Goal: Task Accomplishment & Management: Manage account settings

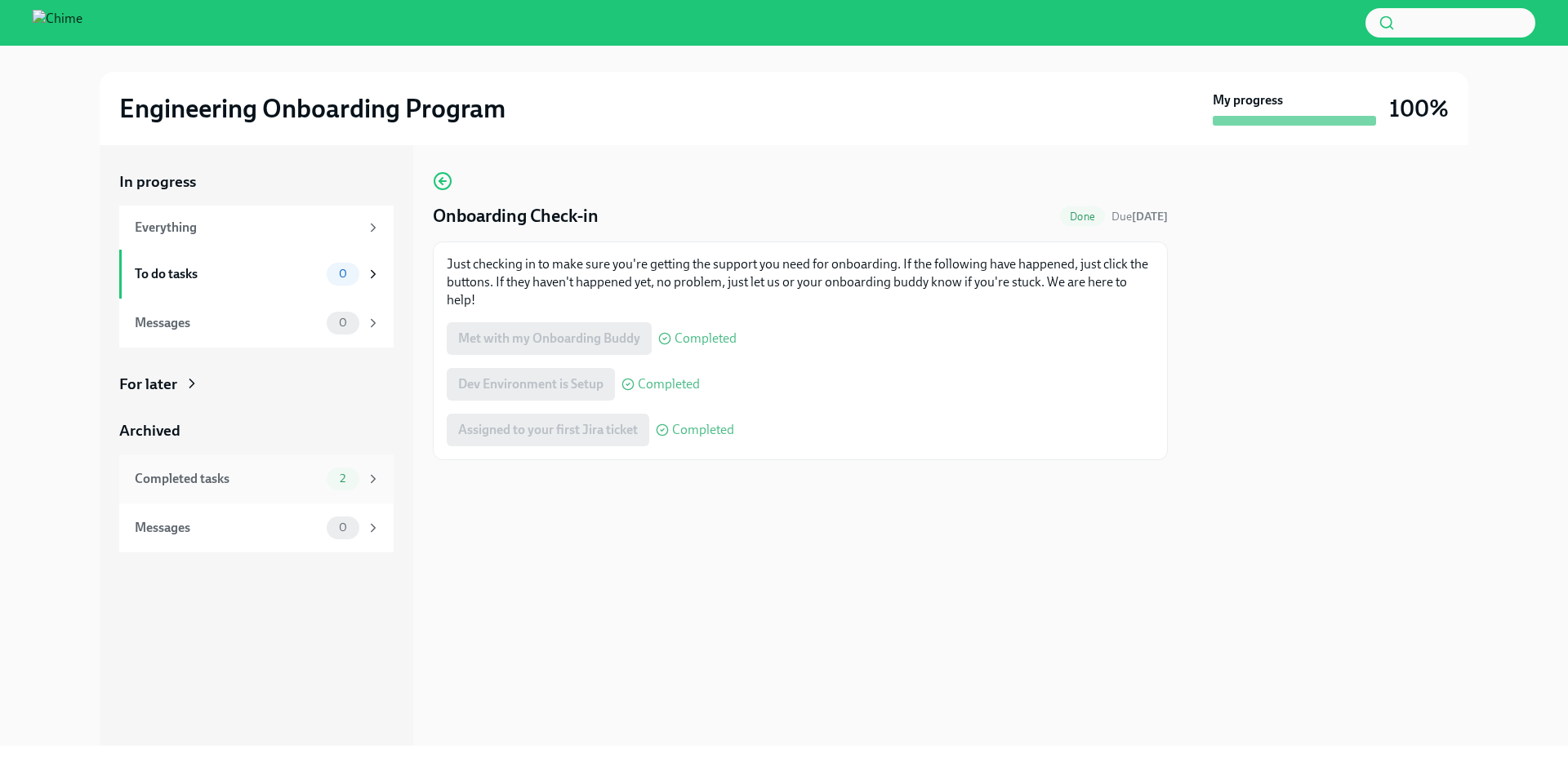
click at [285, 494] on div "Completed tasks 2" at bounding box center [257, 480] width 274 height 49
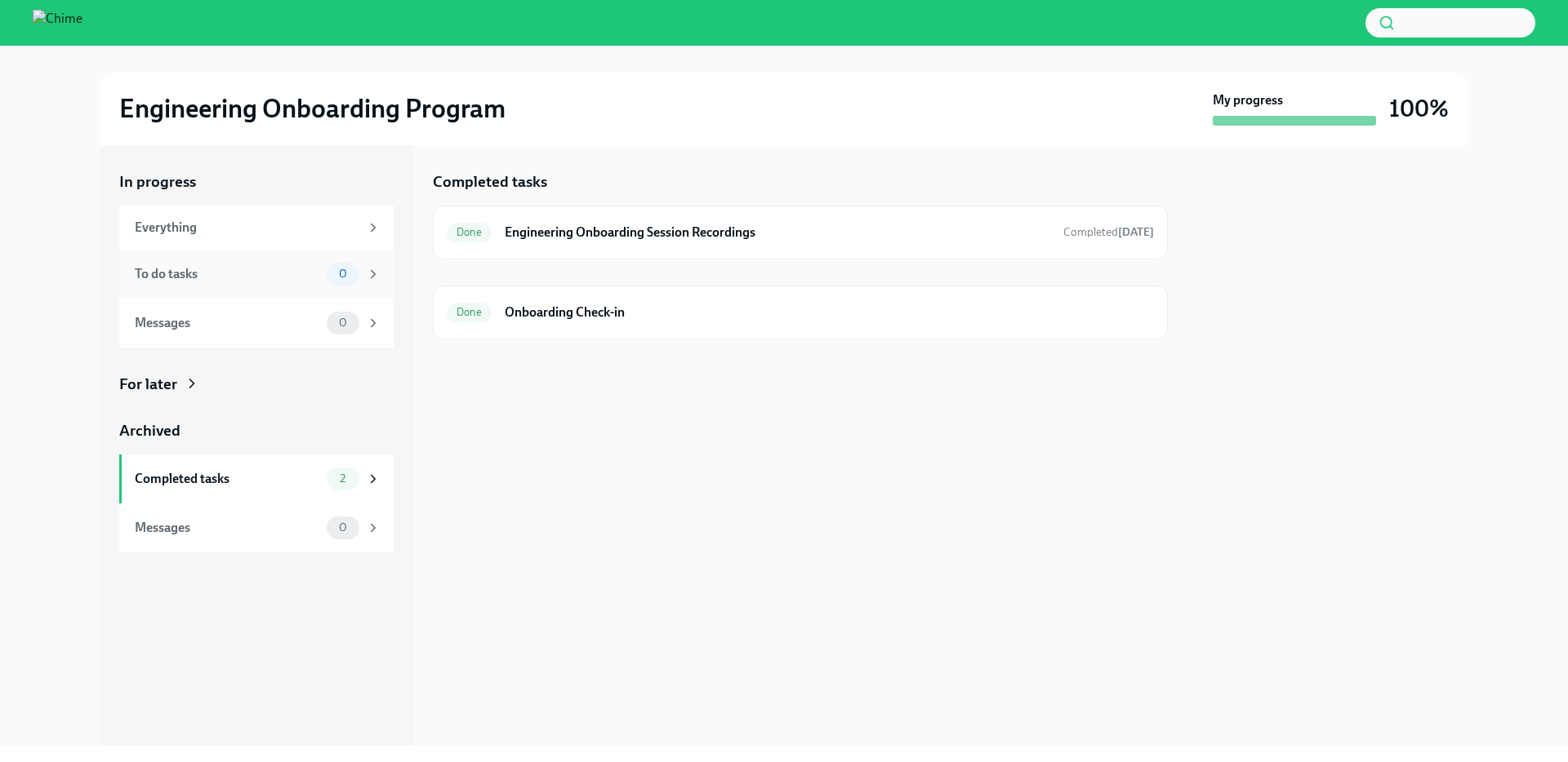
click at [234, 256] on div "To do tasks 0" at bounding box center [257, 274] width 274 height 49
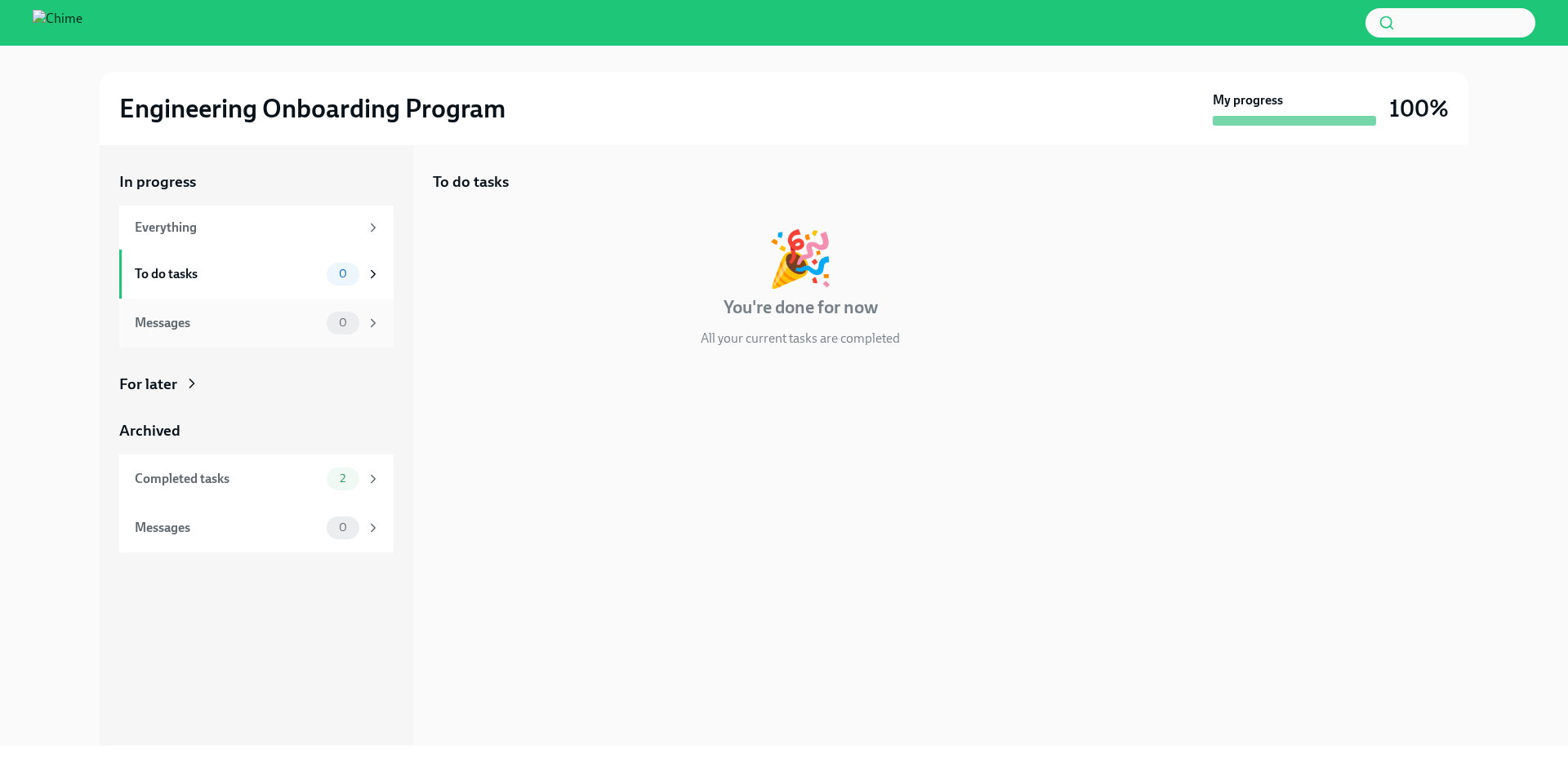
click at [258, 300] on div "Messages 0" at bounding box center [257, 324] width 274 height 49
